Goal: Transaction & Acquisition: Purchase product/service

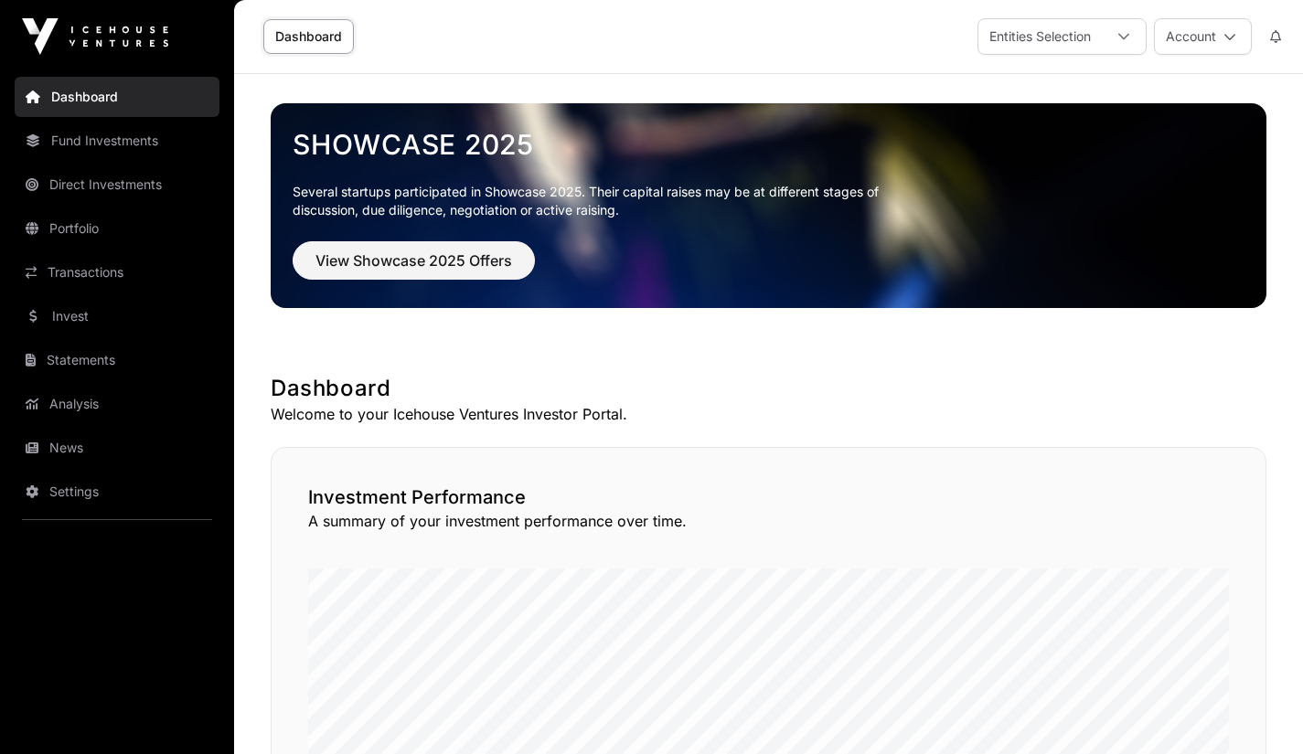
click at [88, 232] on link "Portfolio" at bounding box center [117, 228] width 205 height 40
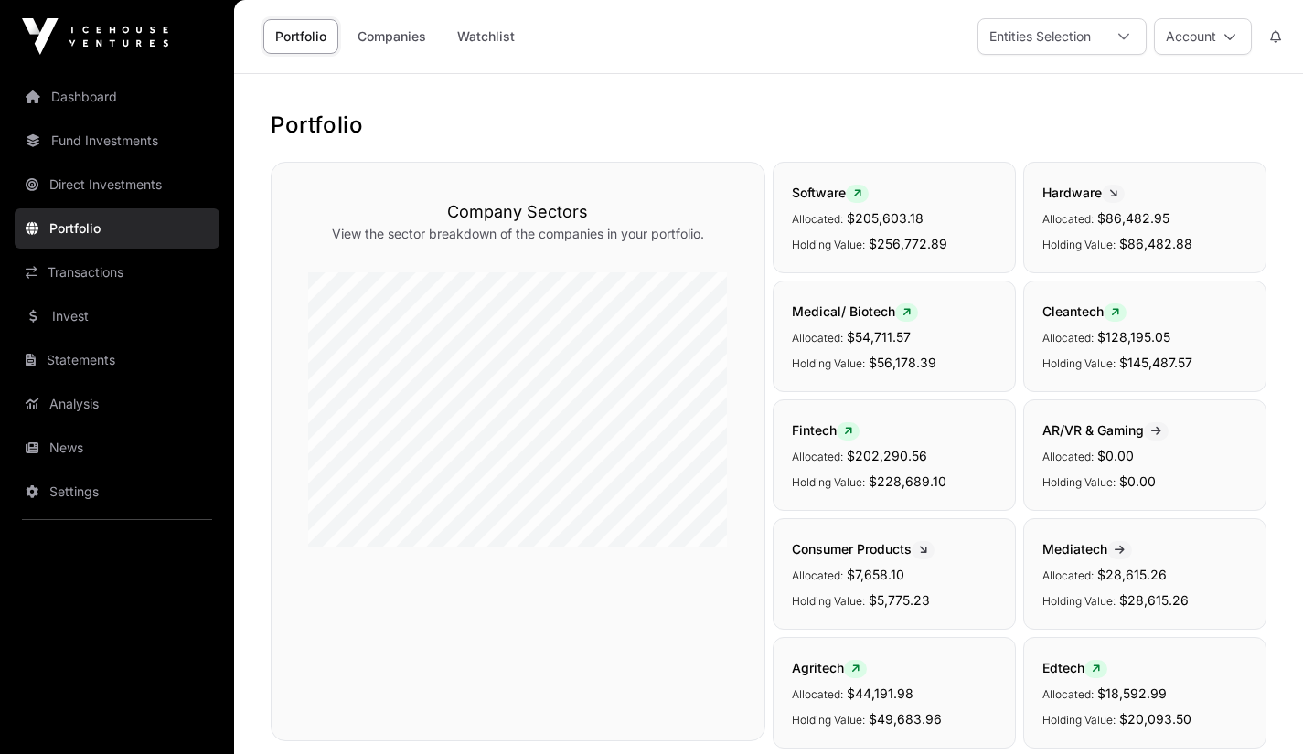
click at [88, 232] on link "Portfolio" at bounding box center [117, 228] width 205 height 40
click at [61, 318] on link "Invest" at bounding box center [117, 316] width 205 height 40
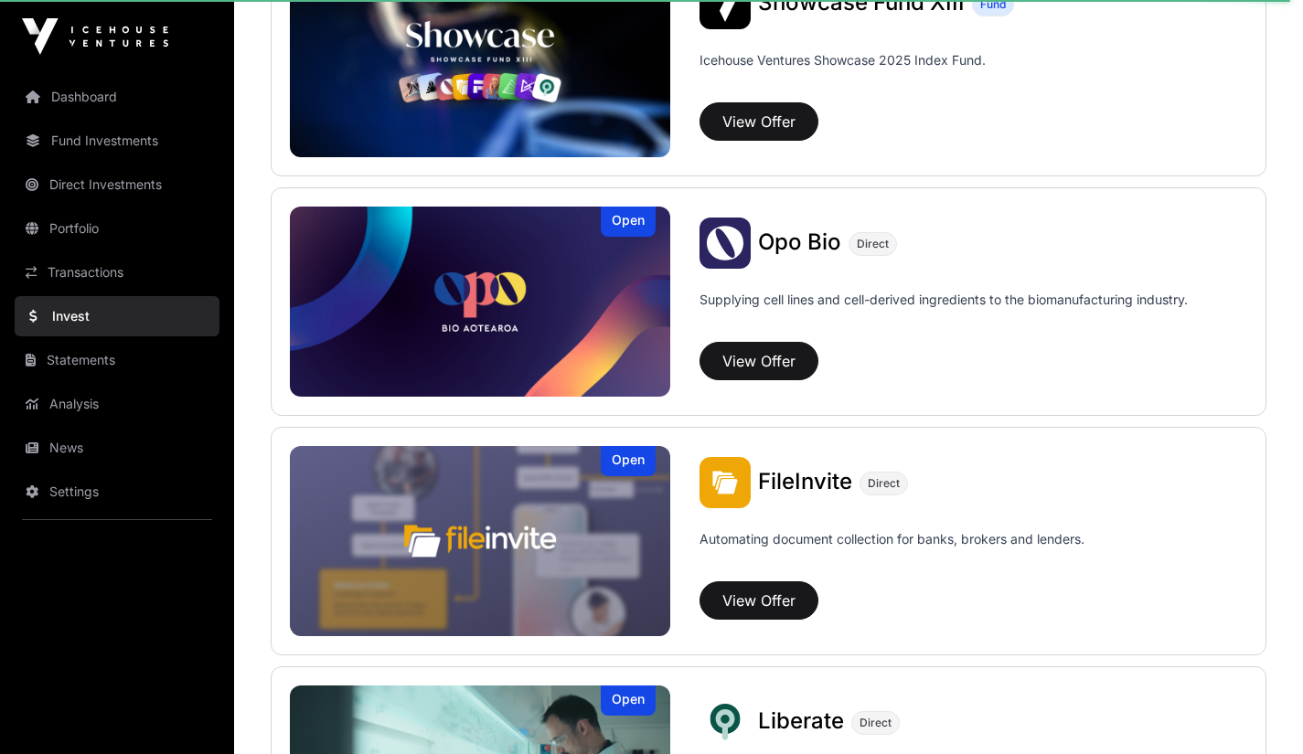
scroll to position [769, 0]
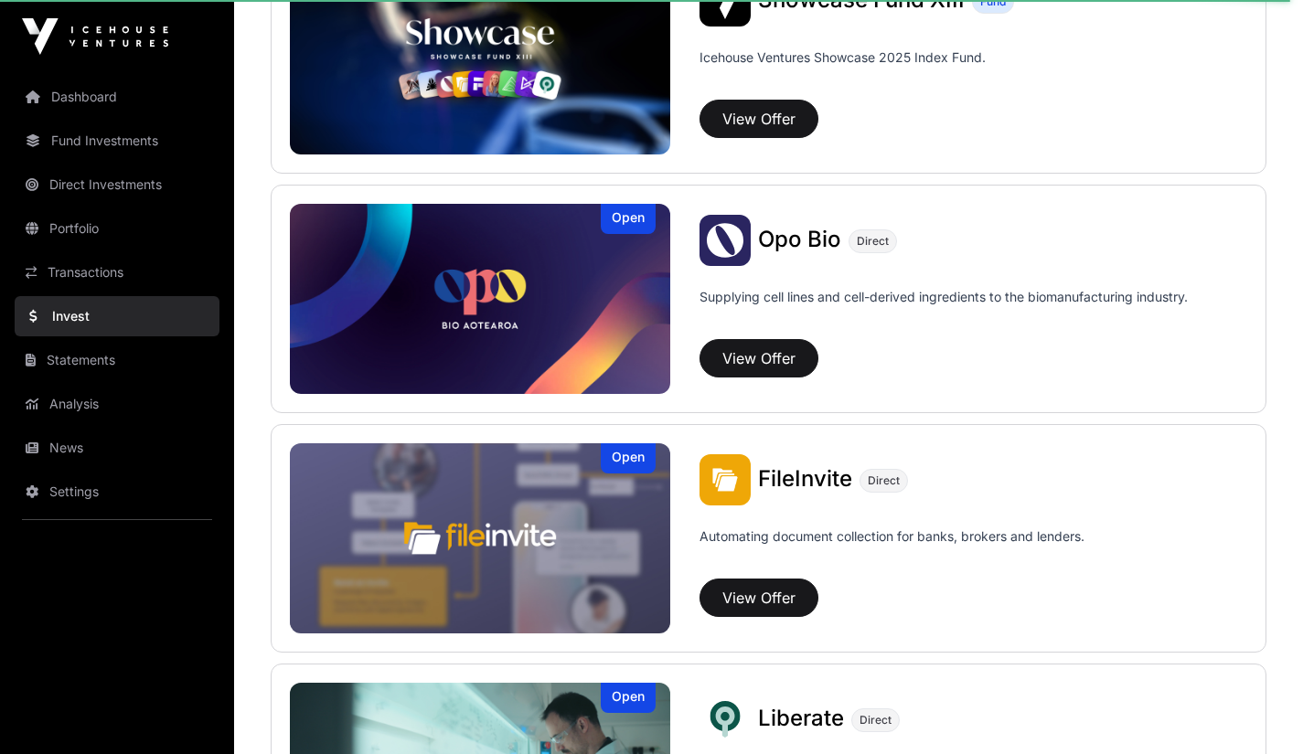
click at [576, 322] on img at bounding box center [480, 299] width 380 height 190
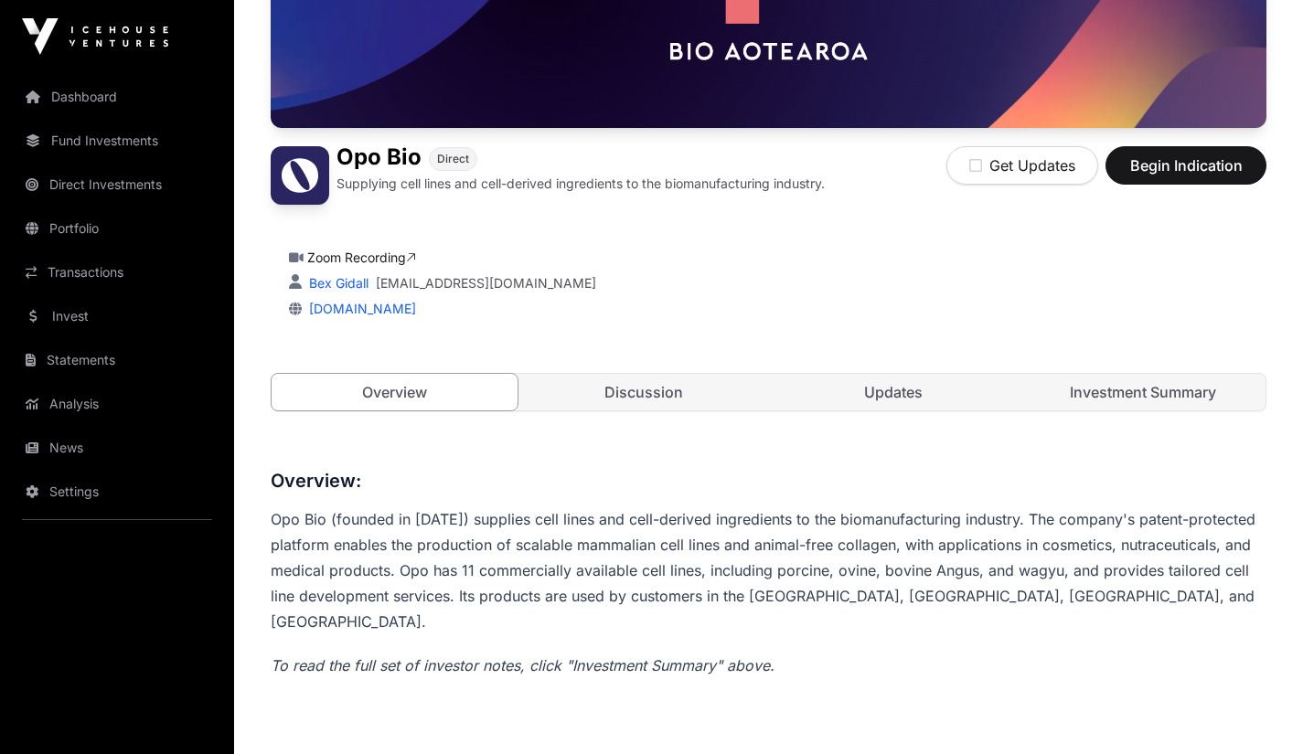
scroll to position [325, 0]
click at [1135, 402] on link "Investment Summary" at bounding box center [1142, 392] width 246 height 37
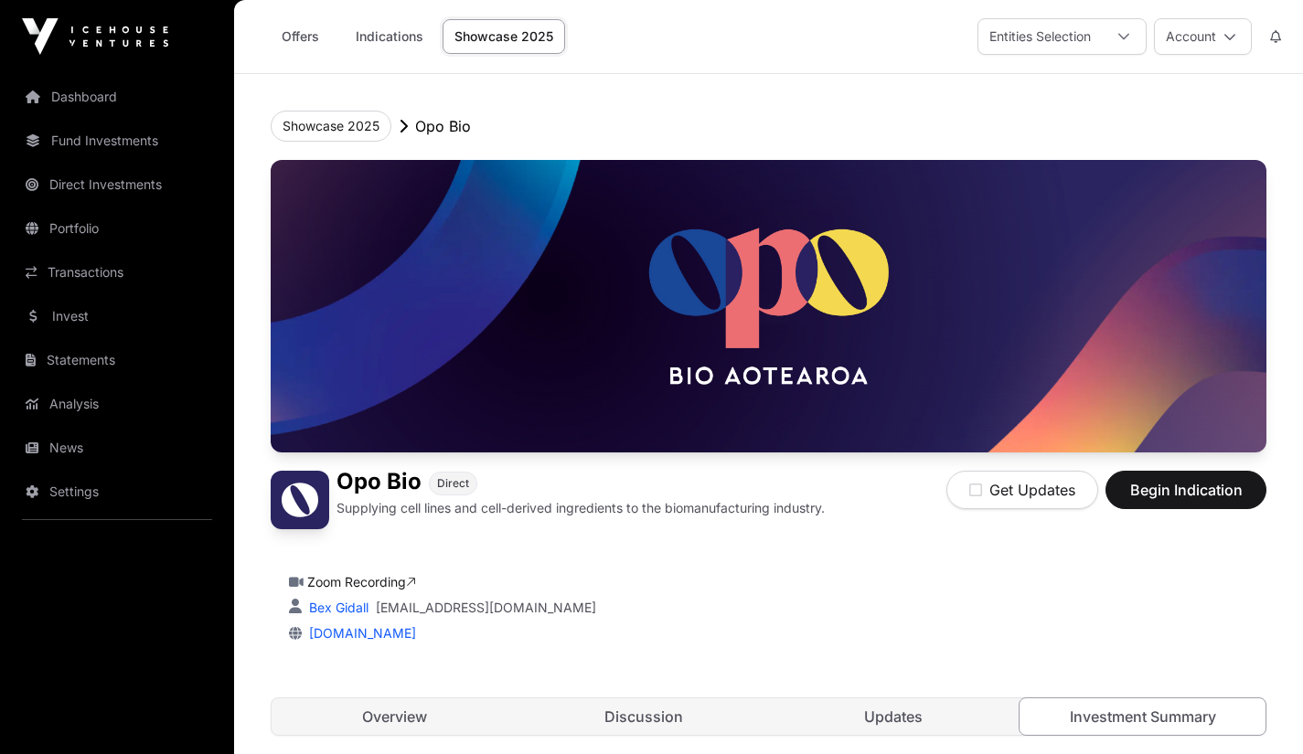
click at [403, 728] on link "Overview" at bounding box center [395, 716] width 246 height 37
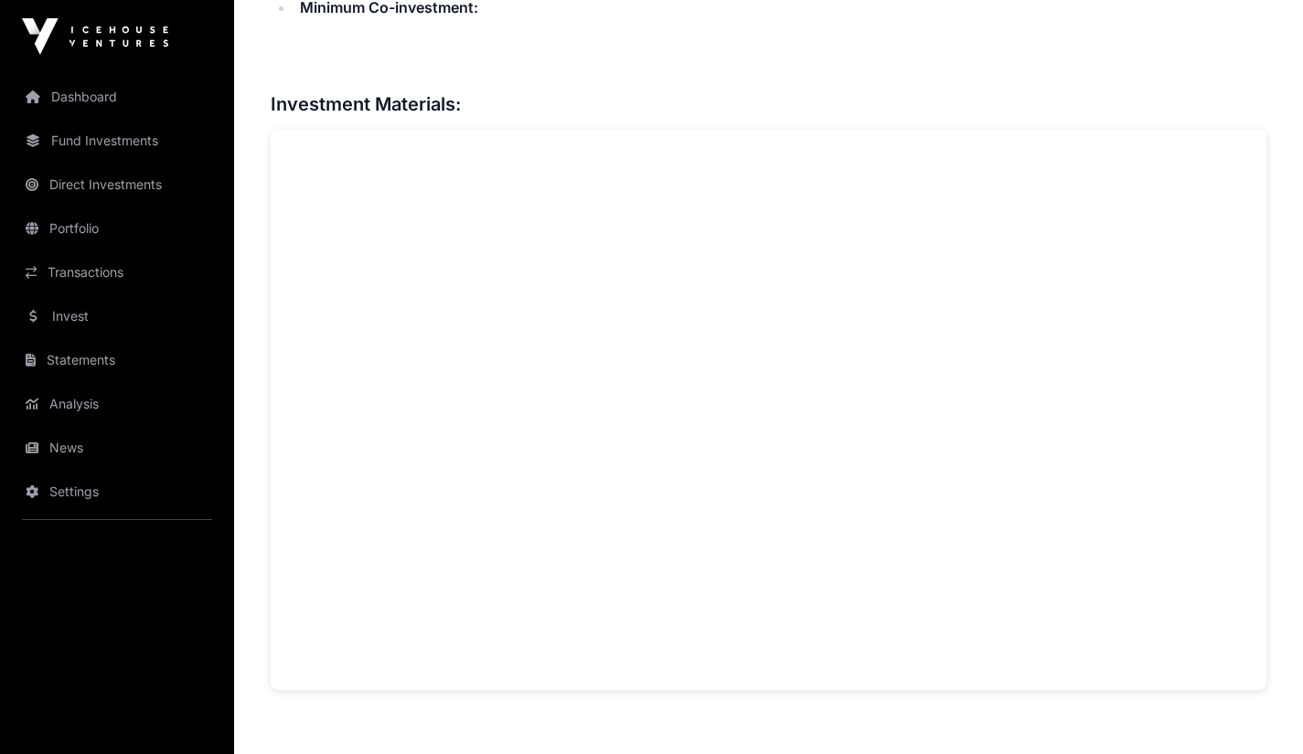
scroll to position [1238, 0]
